Goal: Information Seeking & Learning: Learn about a topic

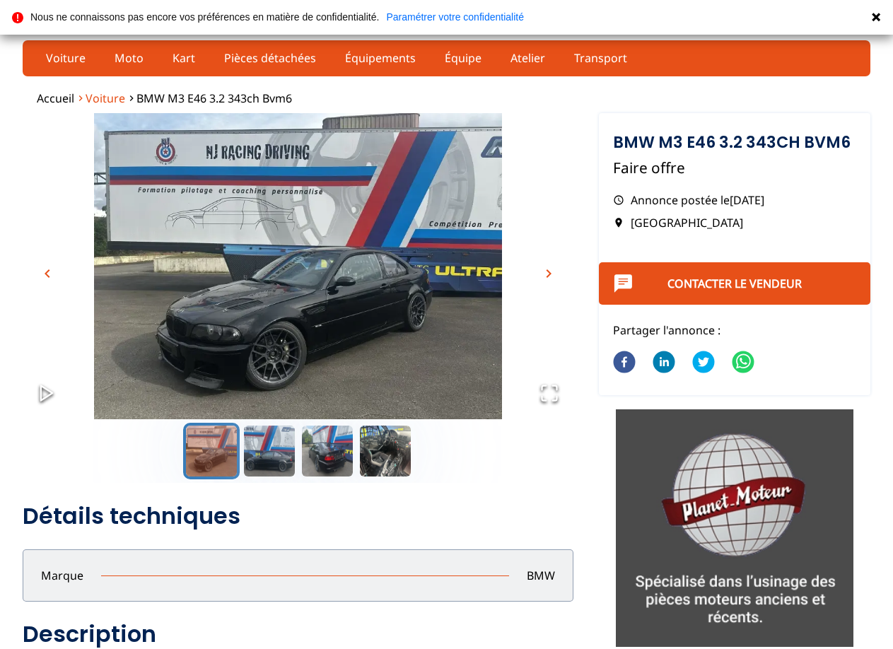
click at [104, 98] on span "Voiture" at bounding box center [106, 99] width 40 height 16
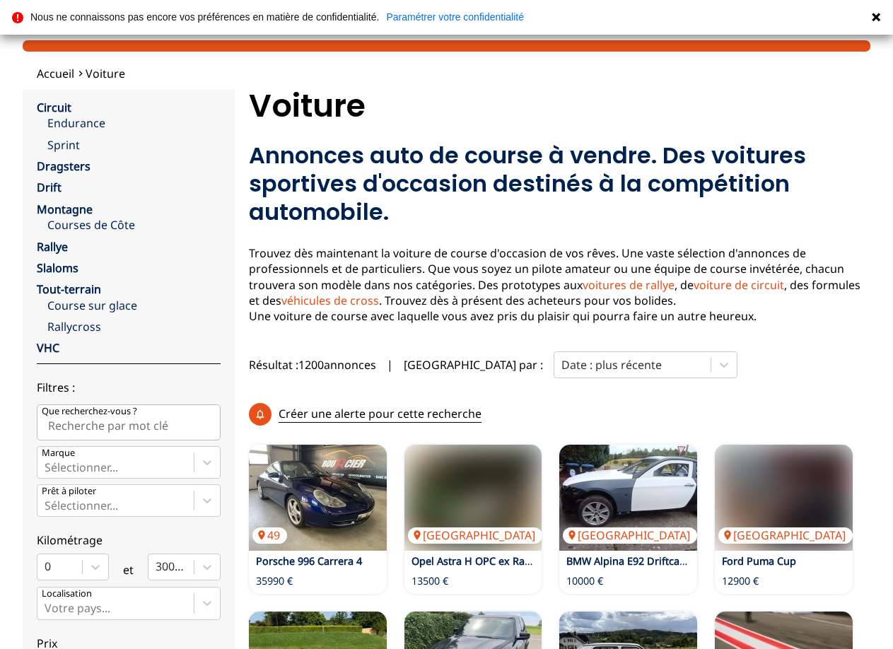
click at [123, 430] on input "Que recherchez-vous ?" at bounding box center [129, 422] width 184 height 35
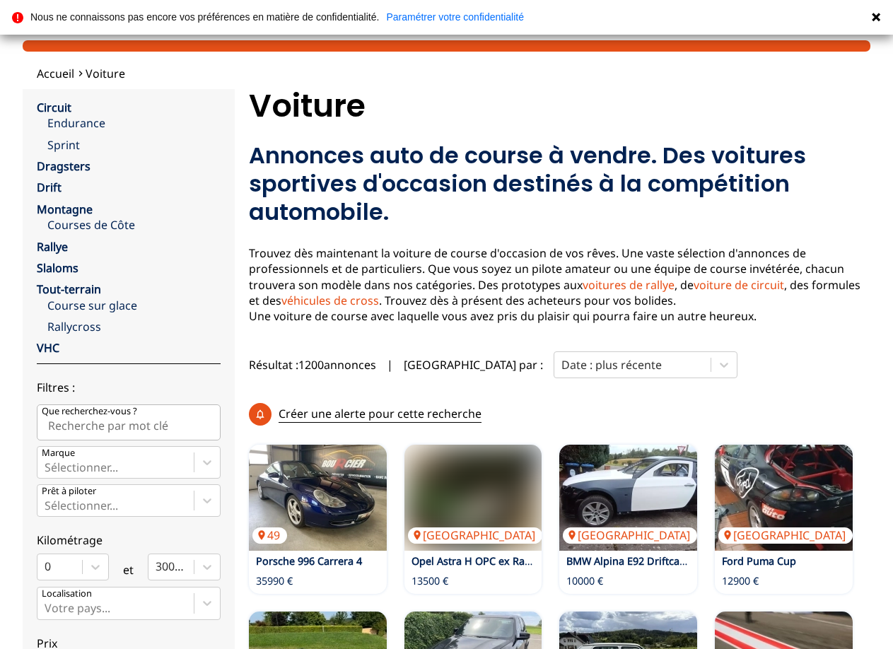
paste input "https://www.gotothegrid.com/fr/annonces/voitures-de-course/berline/mazda/a-vend…"
type input "https://www.gotothegrid.com/fr/annonces/voitures-de-course/berline/mazda/a-vend…"
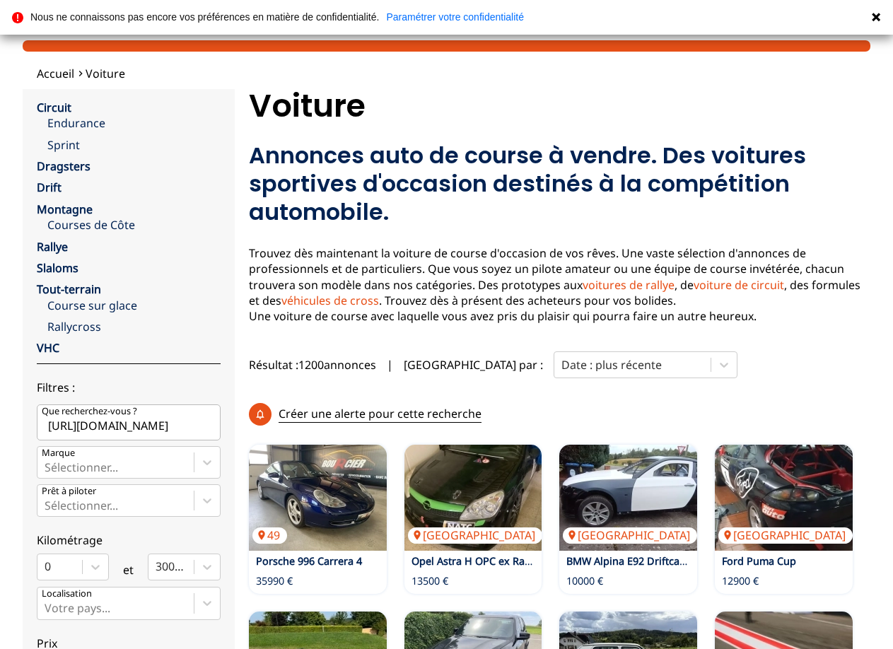
scroll to position [0, 0]
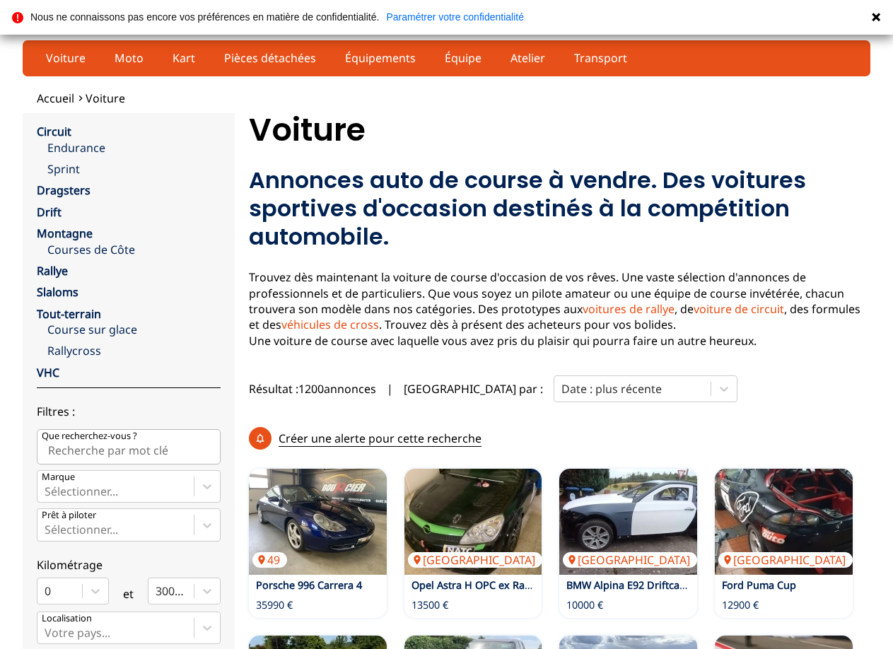
click at [157, 446] on input "Que recherchez-vous ?" at bounding box center [129, 446] width 184 height 35
paste input "Roadster Pro Cup MX5"
type input "Roadster Pro Cup MX5"
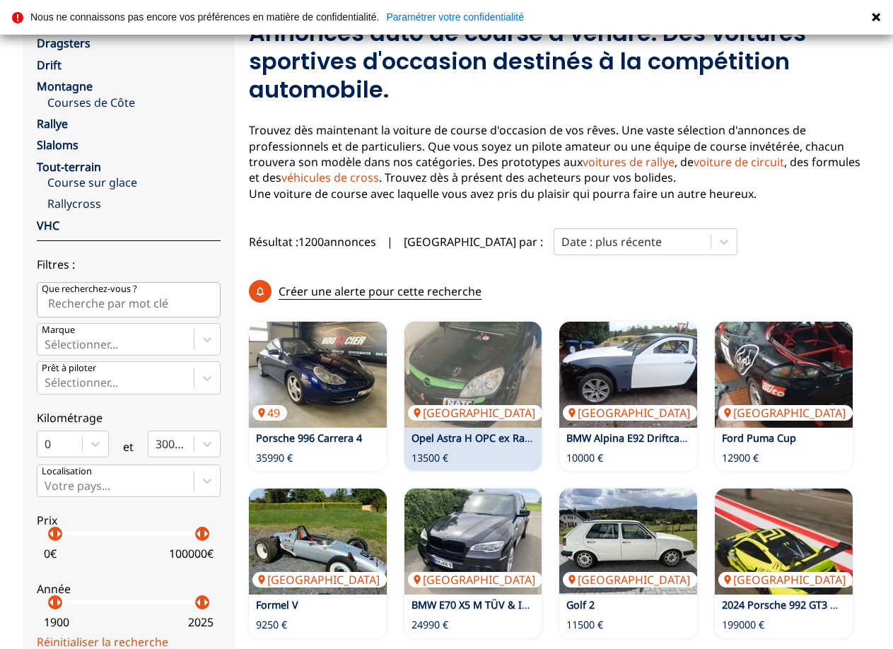
scroll to position [212, 0]
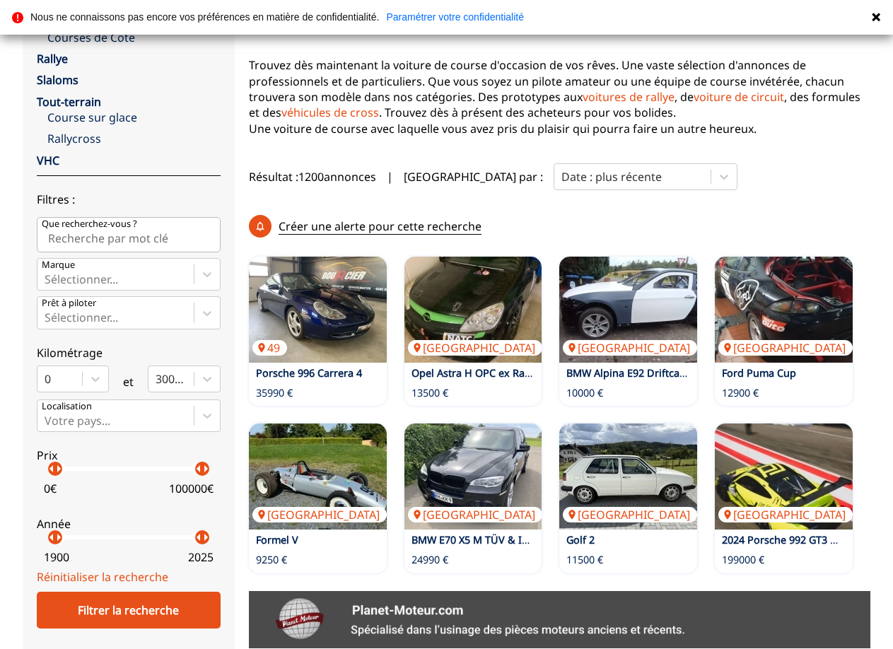
click at [157, 240] on input "Que recherchez-vous ?" at bounding box center [129, 234] width 184 height 35
click at [116, 233] on input "Que recherchez-vous ?" at bounding box center [129, 234] width 184 height 35
paste input "Roadster Pro Cup MX5"
type input "Roadster Pro Cup MX5"
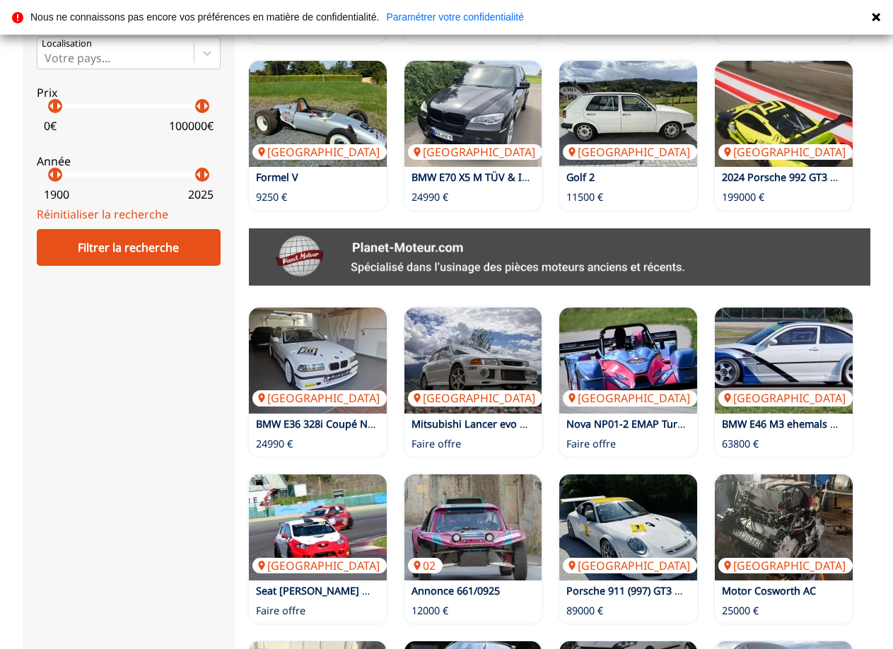
scroll to position [566, 0]
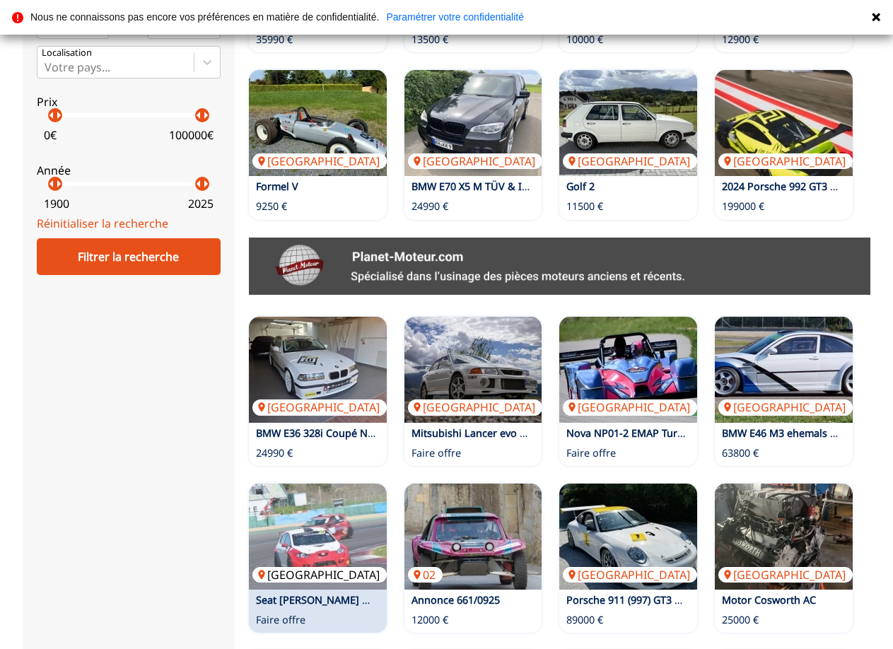
click at [313, 516] on img at bounding box center [318, 537] width 138 height 106
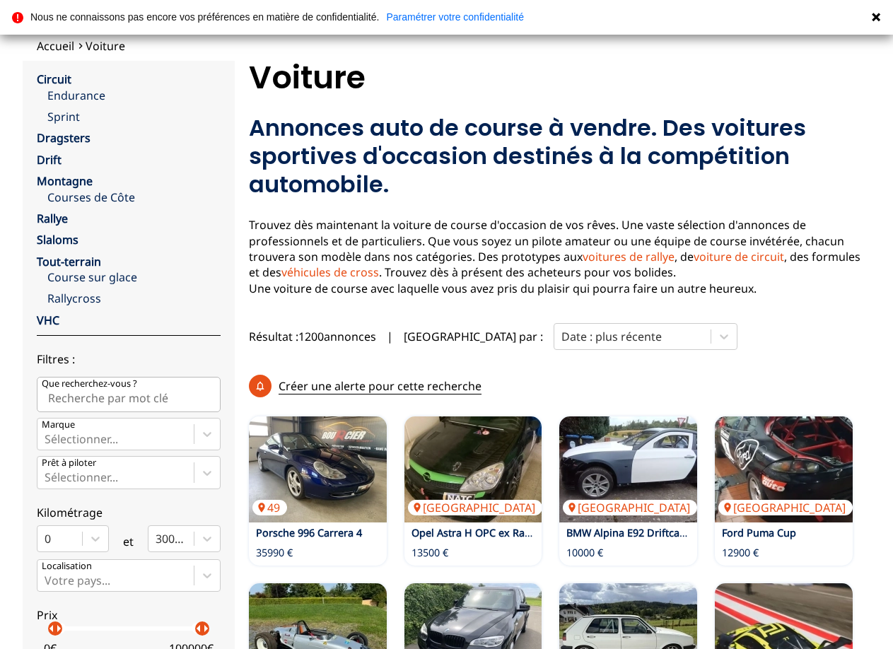
scroll to position [0, 0]
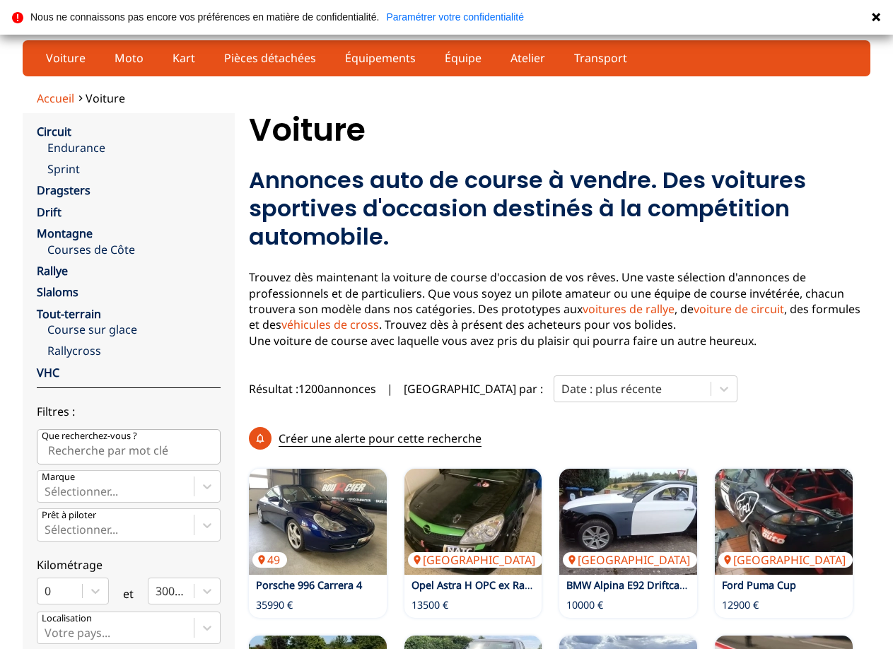
click at [54, 96] on span "Accueil" at bounding box center [55, 99] width 37 height 16
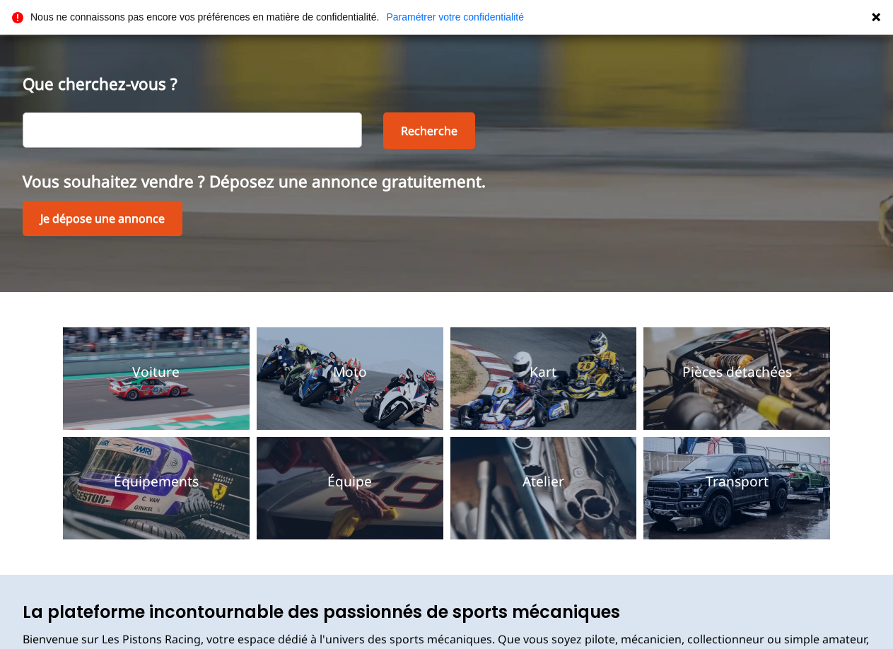
scroll to position [212, 0]
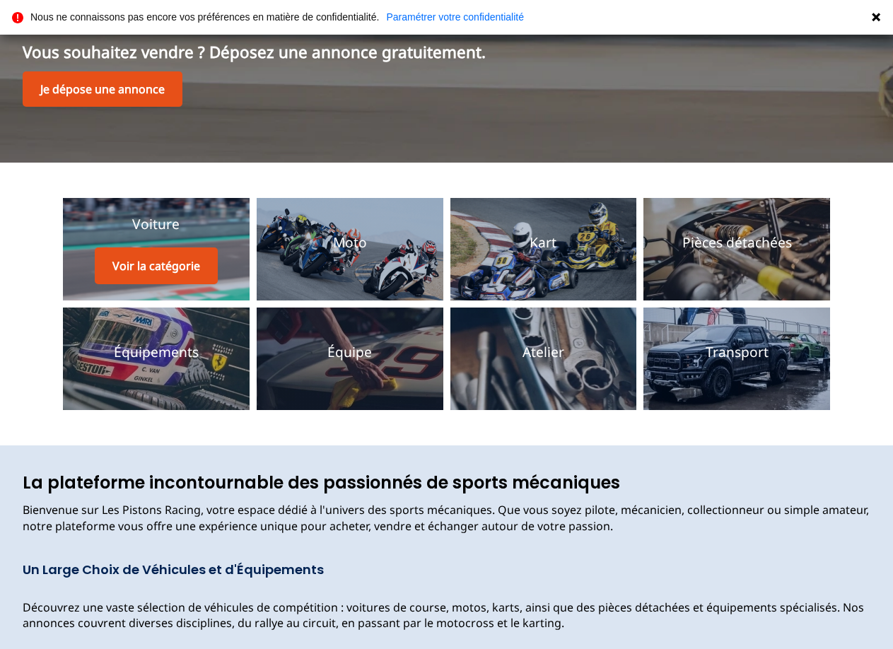
click at [175, 238] on div "Voiture Voir la catégorie" at bounding box center [156, 249] width 123 height 69
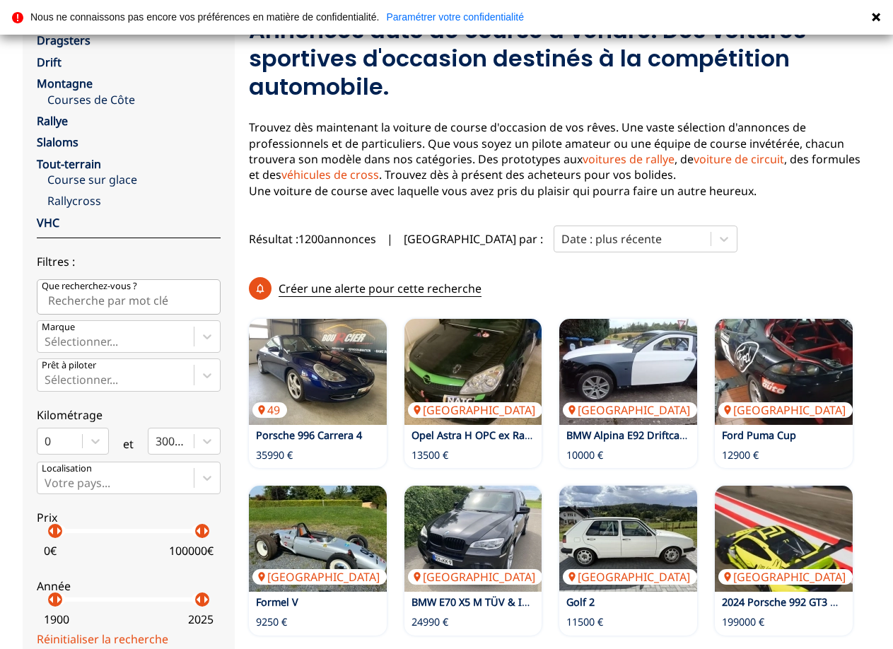
scroll to position [283, 0]
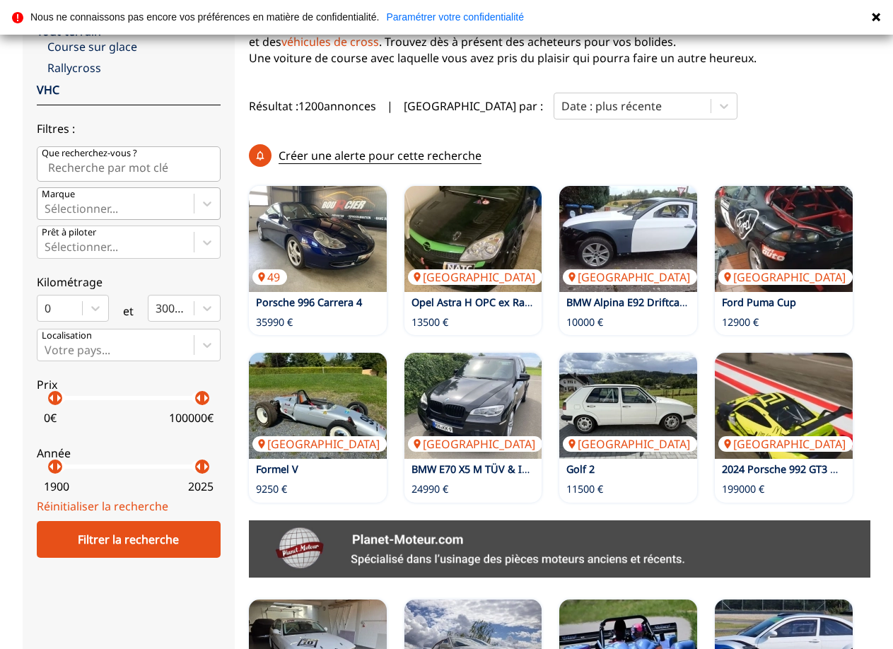
click at [102, 202] on div at bounding box center [116, 209] width 142 height 16
click at [47, 202] on input "Marque Sélectionner..." at bounding box center [46, 208] width 3 height 13
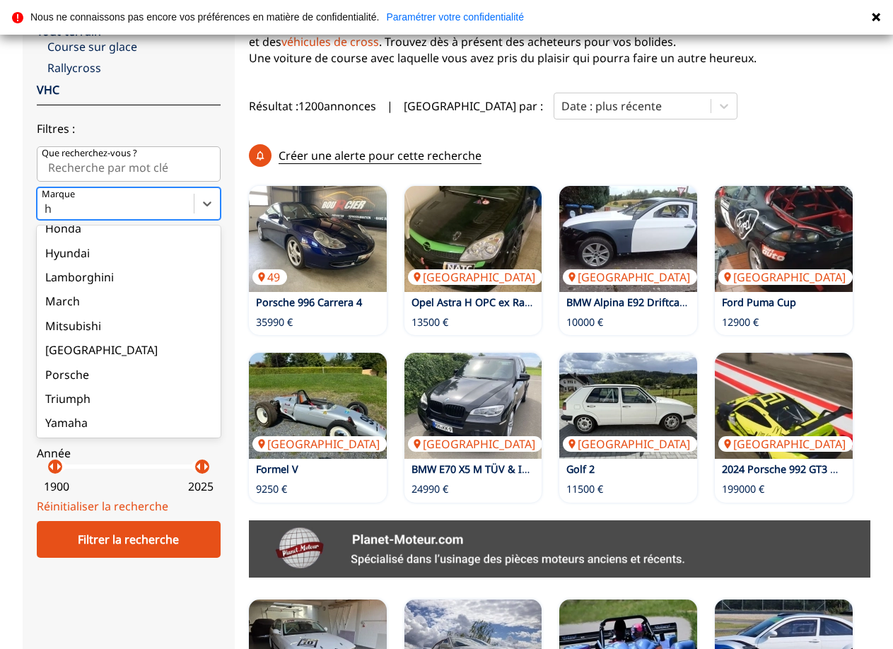
scroll to position [182, 0]
type input "h"
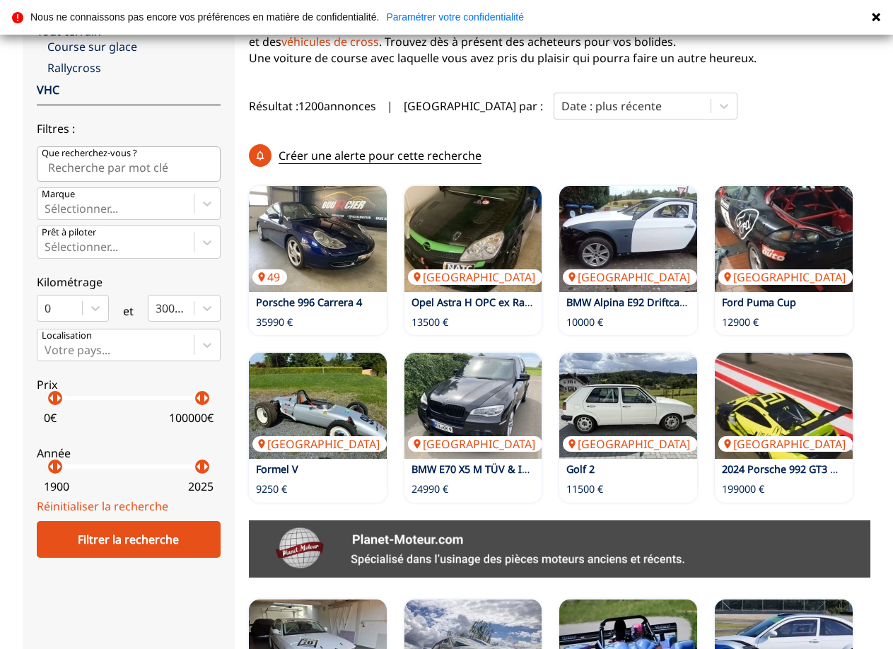
click at [89, 223] on div "Circuit Endurance Sprint Dragsters Drift Montagne Courses [PERSON_NAME] Rallye …" at bounding box center [129, 169] width 184 height 657
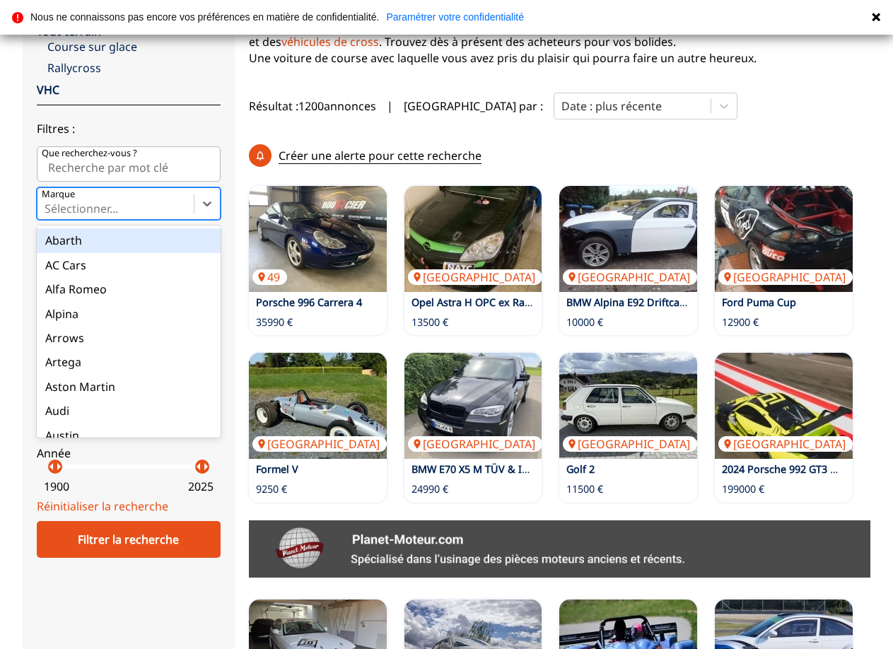
click at [91, 209] on div at bounding box center [116, 209] width 142 height 16
click at [47, 209] on input "Marque option Abarth focused, 1 of 90. 90 results available. Use Up and Down to…" at bounding box center [46, 208] width 3 height 13
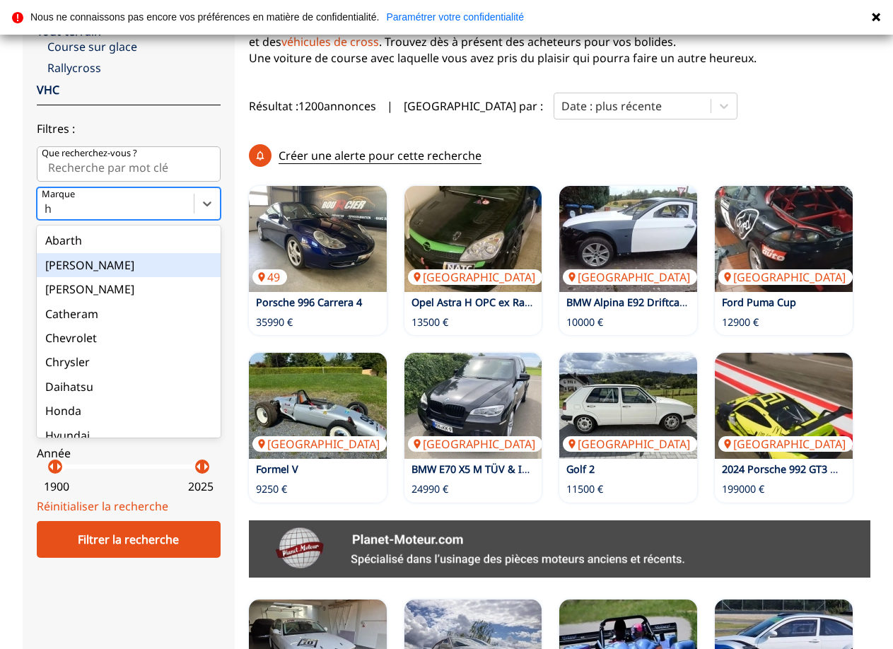
type input "ho"
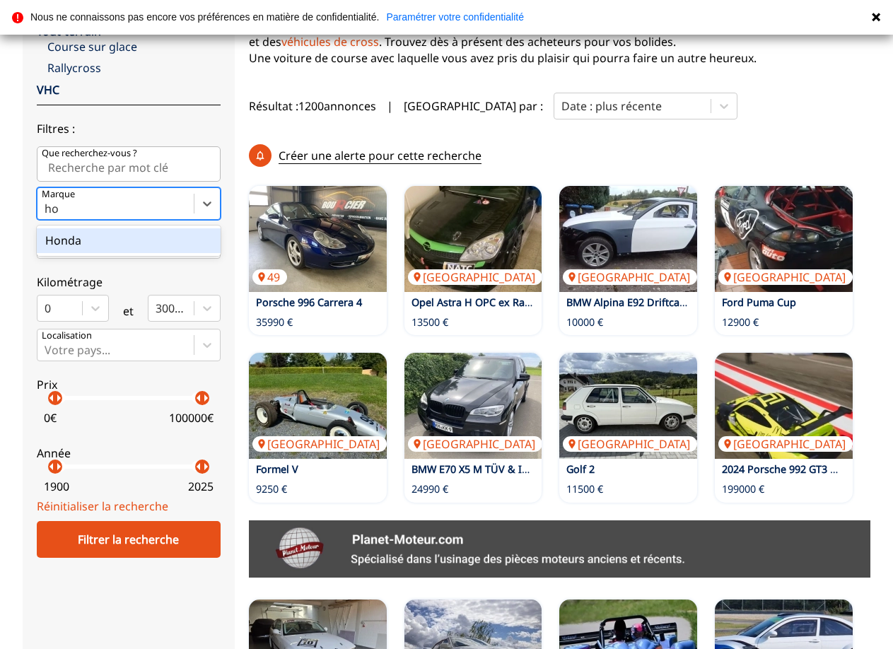
click at [75, 245] on div "Honda" at bounding box center [129, 240] width 184 height 24
click at [62, 215] on input "ho" at bounding box center [53, 208] width 17 height 13
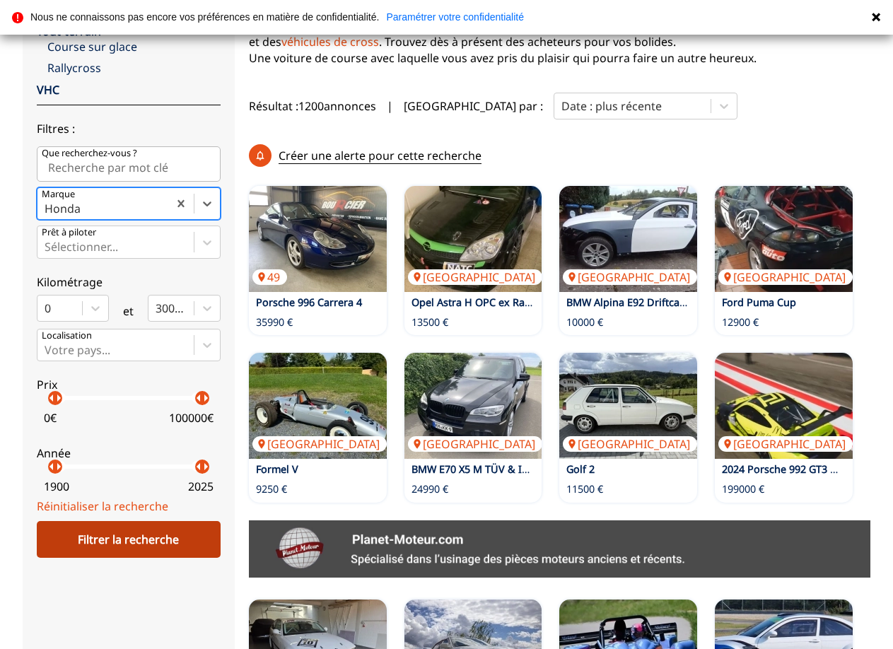
click at [132, 547] on div "Filtrer la recherche" at bounding box center [129, 539] width 184 height 37
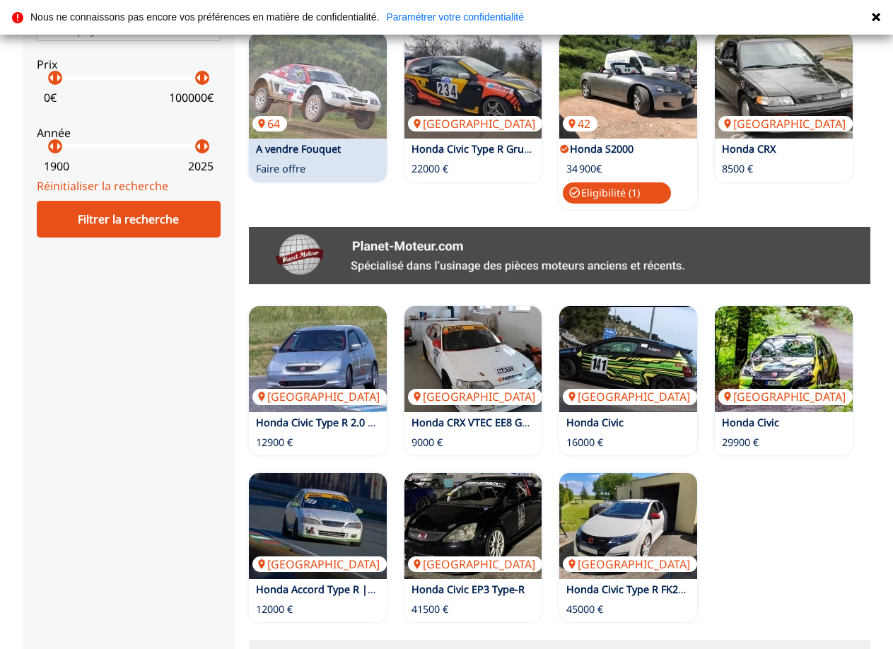
scroll to position [610, 0]
